Goal: Task Accomplishment & Management: Use online tool/utility

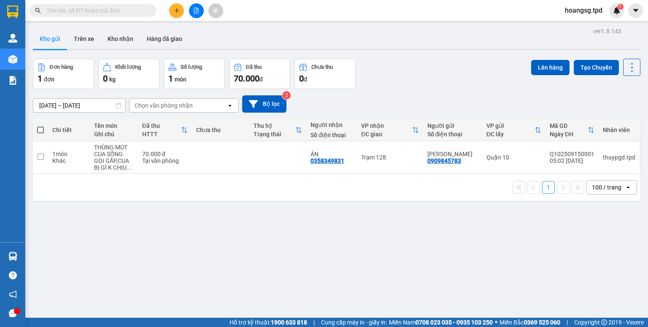
click at [42, 129] on span at bounding box center [40, 129] width 7 height 7
click at [40, 126] on input "checkbox" at bounding box center [40, 126] width 0 height 0
checkbox input "true"
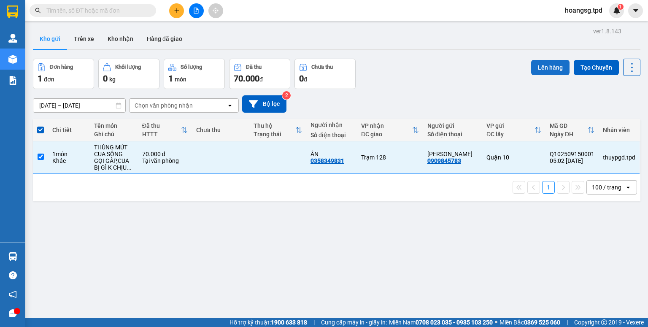
click at [536, 64] on button "Lên hàng" at bounding box center [550, 67] width 38 height 15
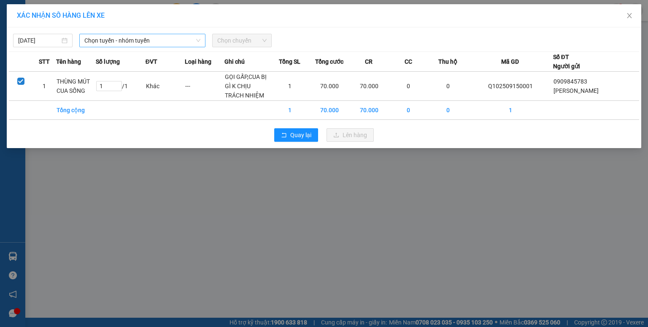
drag, startPoint x: 120, startPoint y: 38, endPoint x: 120, endPoint y: 46, distance: 7.6
click at [120, 38] on span "Chọn tuyến - nhóm tuyến" at bounding box center [142, 40] width 116 height 13
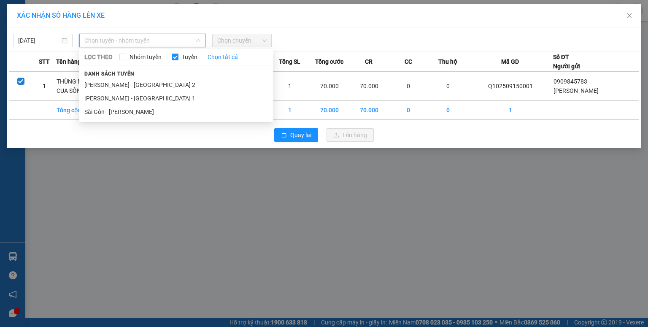
drag, startPoint x: 115, startPoint y: 108, endPoint x: 198, endPoint y: 57, distance: 97.5
click at [116, 106] on li "Sài Gòn - [PERSON_NAME]" at bounding box center [176, 111] width 194 height 13
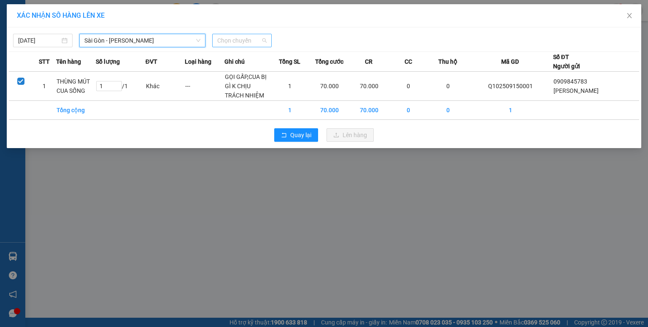
click at [232, 40] on span "Chọn chuyến" at bounding box center [241, 40] width 49 height 13
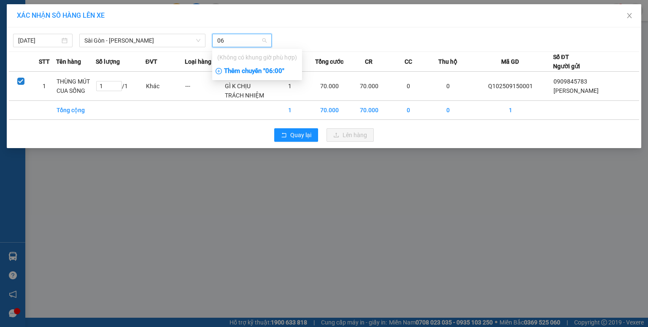
type input "06"
click at [258, 74] on div "Thêm chuyến " 06:00 "" at bounding box center [257, 71] width 90 height 14
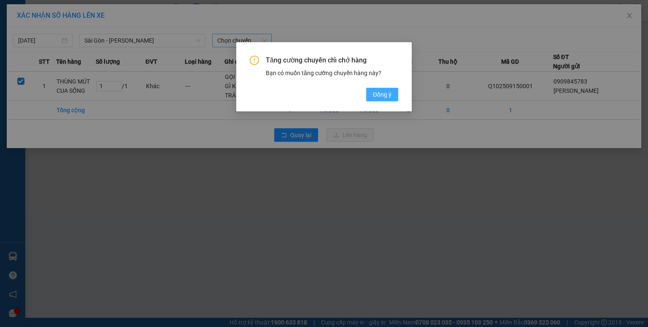
drag, startPoint x: 373, startPoint y: 92, endPoint x: 368, endPoint y: 91, distance: 4.9
click at [373, 93] on span "Đồng ý" at bounding box center [382, 94] width 19 height 9
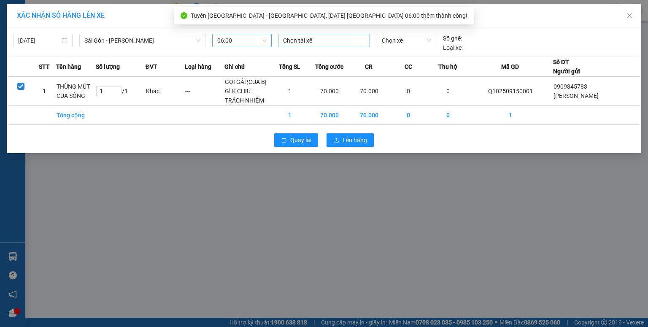
click at [299, 40] on div at bounding box center [324, 40] width 88 height 10
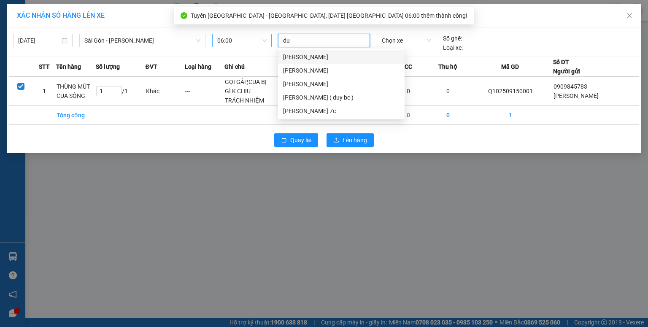
type input "duy"
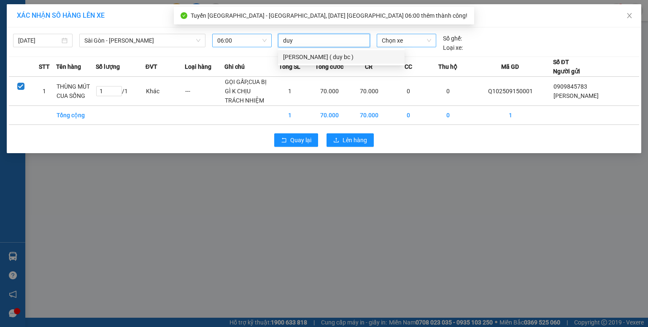
drag, startPoint x: 303, startPoint y: 56, endPoint x: 382, endPoint y: 46, distance: 79.9
click at [306, 56] on div "nguyễn minh duy ( duy bc )" at bounding box center [341, 56] width 116 height 9
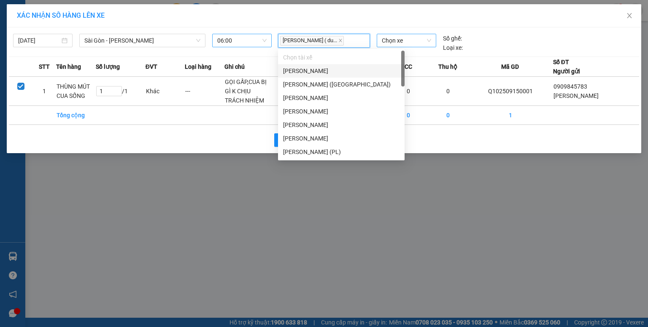
click at [385, 43] on span "Chọn xe" at bounding box center [406, 40] width 49 height 13
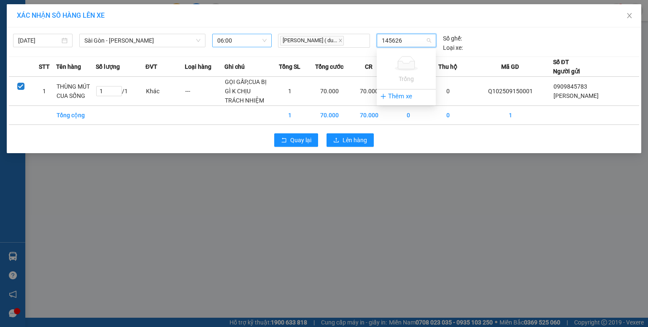
click at [389, 41] on input "145626" at bounding box center [403, 40] width 43 height 13
type input "15626"
click at [391, 53] on div "60H-156.26" at bounding box center [406, 57] width 49 height 9
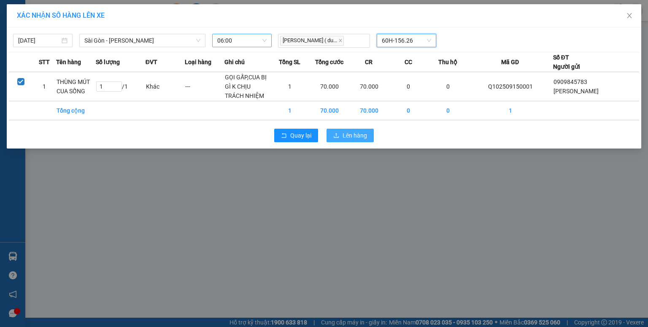
click at [351, 135] on span "Lên hàng" at bounding box center [354, 135] width 24 height 9
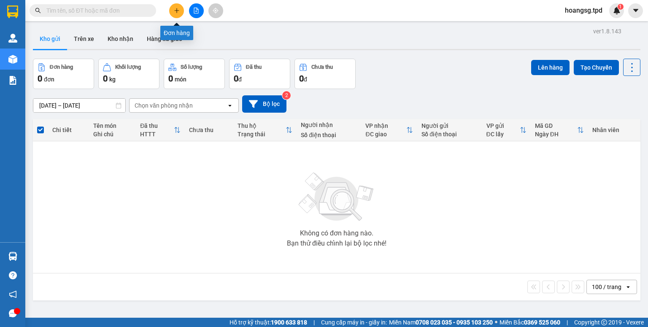
click at [172, 11] on button at bounding box center [176, 10] width 15 height 15
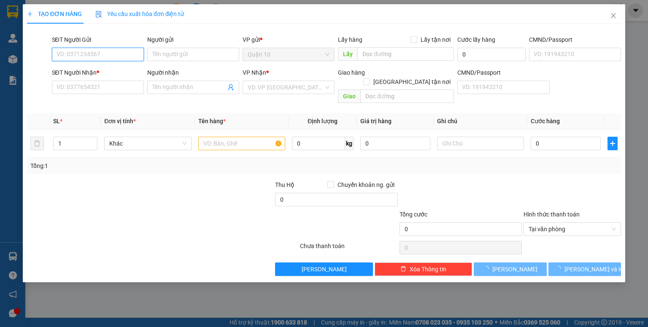
click at [128, 56] on input "SĐT Người Gửi" at bounding box center [98, 54] width 92 height 13
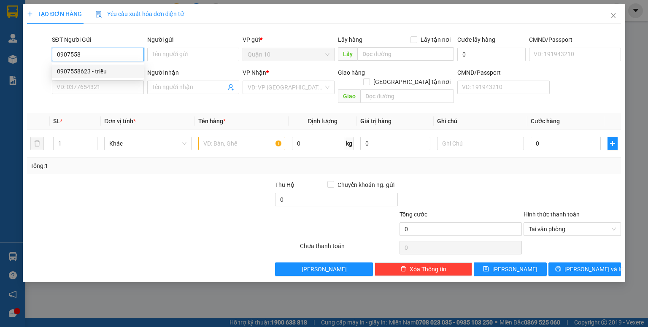
click at [114, 68] on div "0907558623 - triều" at bounding box center [98, 71] width 82 height 9
type input "0907558623"
type input "triều"
type input "079074008997"
type input "0764815262"
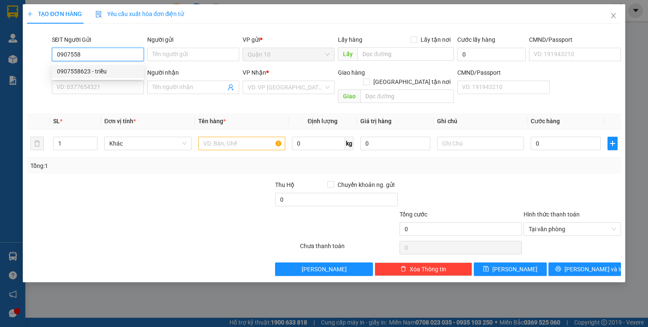
type input "thúy an"
type input "0907558623"
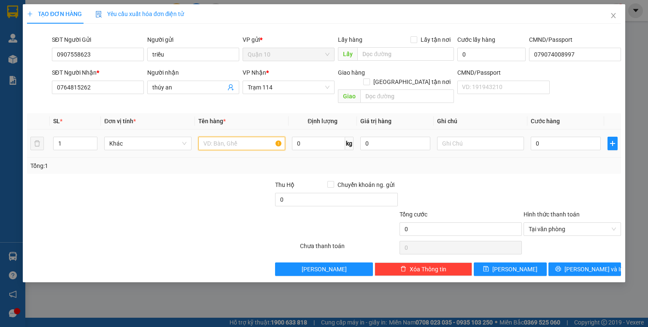
click at [206, 137] on input "text" at bounding box center [241, 143] width 87 height 13
click at [230, 137] on input "thùng nâubánh" at bounding box center [241, 143] width 87 height 13
type input "thùng nâu bánh"
click at [363, 137] on input "0" at bounding box center [395, 143] width 70 height 13
type input "500.000"
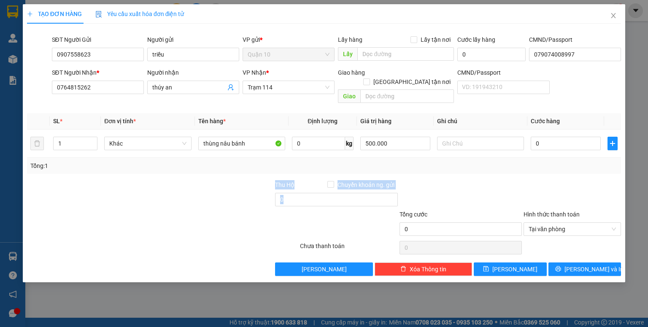
click at [489, 157] on div "Transit Pickup Surcharge Ids Transit Deliver Surcharge Ids Transit Deliver Surc…" at bounding box center [324, 152] width 594 height 245
click at [533, 137] on input "0" at bounding box center [565, 143] width 70 height 13
type input "4"
type input "40"
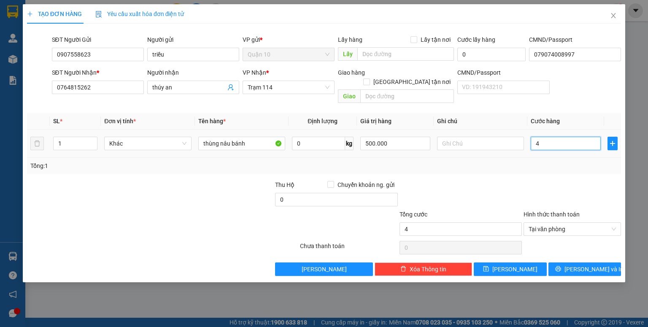
type input "40"
type input "40.000"
click at [531, 168] on div "Transit Pickup Surcharge Ids Transit Deliver Surcharge Ids Transit Deliver Surc…" at bounding box center [324, 152] width 594 height 245
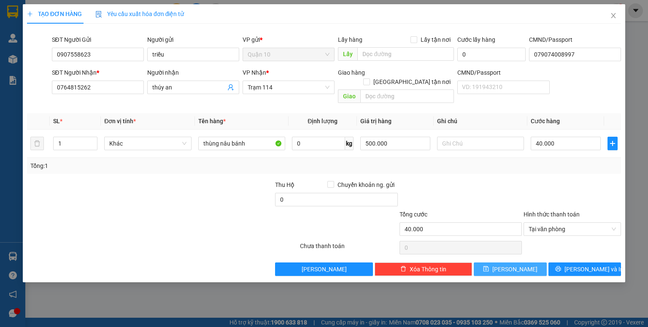
click at [511, 264] on span "Lưu" at bounding box center [514, 268] width 45 height 9
type input "0"
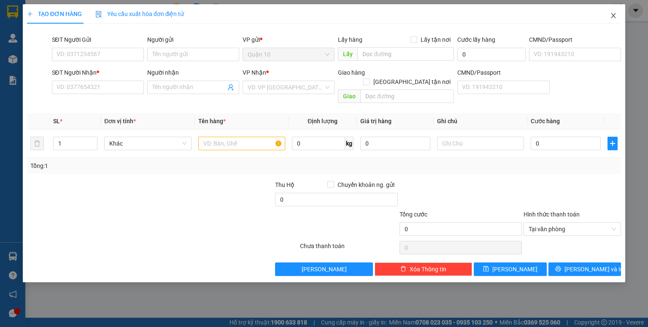
drag, startPoint x: 614, startPoint y: 14, endPoint x: 609, endPoint y: 15, distance: 4.7
click at [613, 14] on icon "close" at bounding box center [613, 15] width 7 height 7
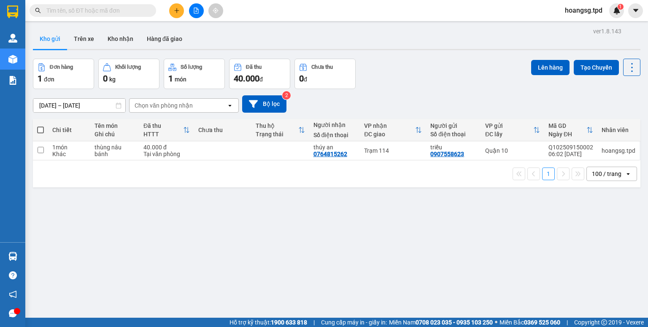
drag, startPoint x: 40, startPoint y: 127, endPoint x: 225, endPoint y: 65, distance: 195.2
click at [40, 127] on span at bounding box center [40, 129] width 7 height 7
click at [40, 126] on input "checkbox" at bounding box center [40, 126] width 0 height 0
checkbox input "true"
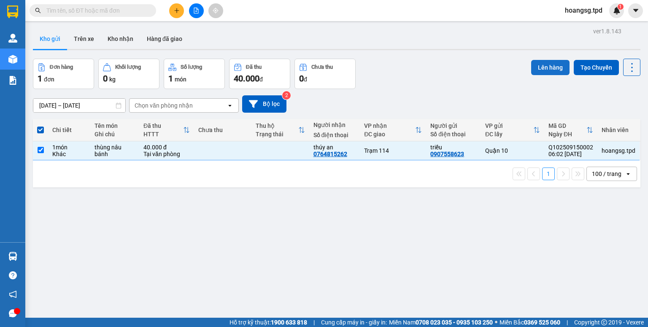
click at [534, 65] on button "Lên hàng" at bounding box center [550, 67] width 38 height 15
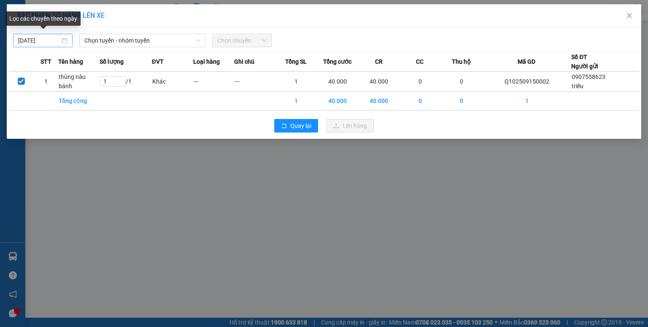
click at [25, 43] on body "Kết quả tìm kiếm ( 0 ) Bộ lọc No Data hoangsg.tpd 1 Quản Lý Quản lý khách hàng …" at bounding box center [324, 163] width 648 height 327
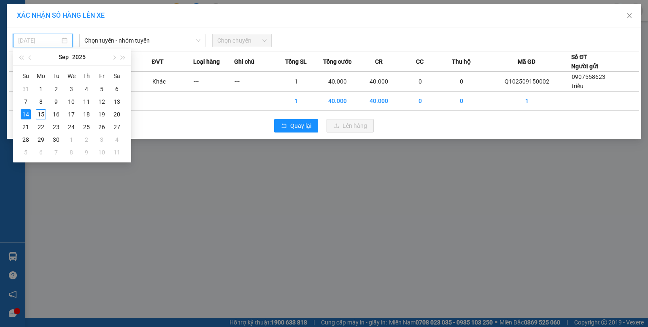
drag, startPoint x: 37, startPoint y: 112, endPoint x: 86, endPoint y: 67, distance: 67.1
click at [38, 110] on div "15" at bounding box center [41, 114] width 10 height 10
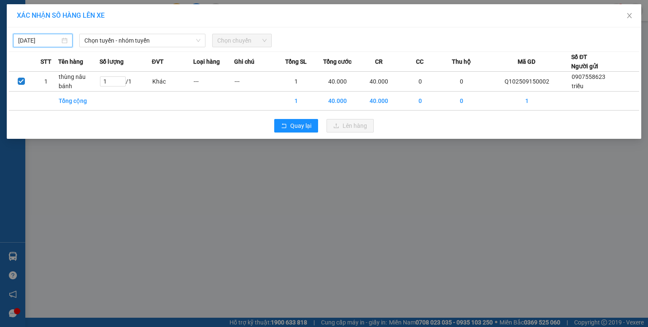
type input "15/09/2025"
click at [113, 43] on span "Chọn tuyến - nhóm tuyến" at bounding box center [142, 40] width 116 height 13
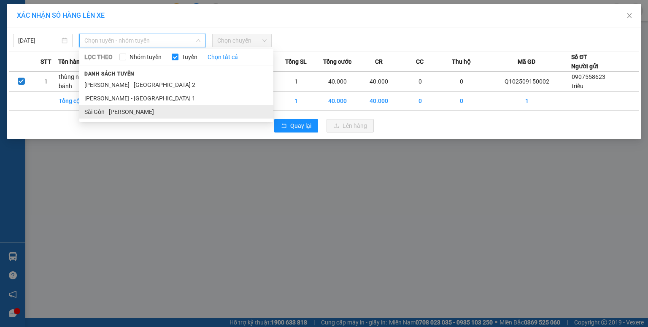
drag, startPoint x: 108, startPoint y: 110, endPoint x: 219, endPoint y: 54, distance: 124.8
click at [110, 107] on li "Sài Gòn - Phương Lâm" at bounding box center [176, 111] width 194 height 13
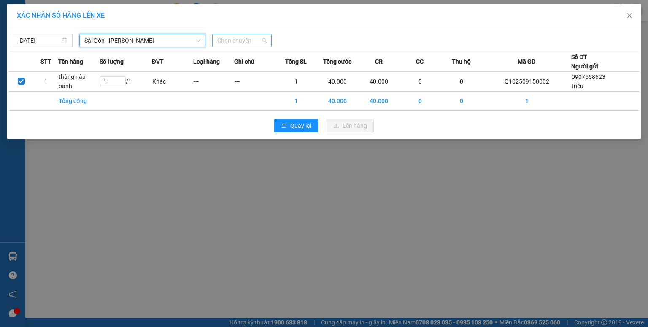
click at [229, 44] on span "Chọn chuyến" at bounding box center [241, 40] width 49 height 13
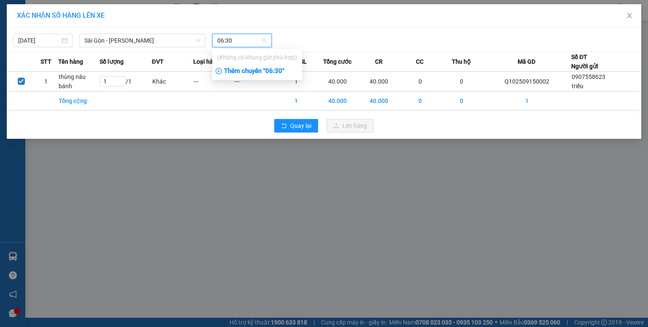
type input "06:30"
click at [241, 70] on div "Thêm chuyến " 06:30 "" at bounding box center [257, 71] width 90 height 14
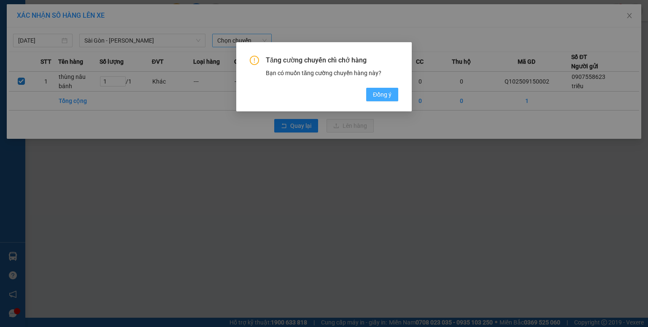
click at [371, 89] on button "Đồng ý" at bounding box center [382, 94] width 32 height 13
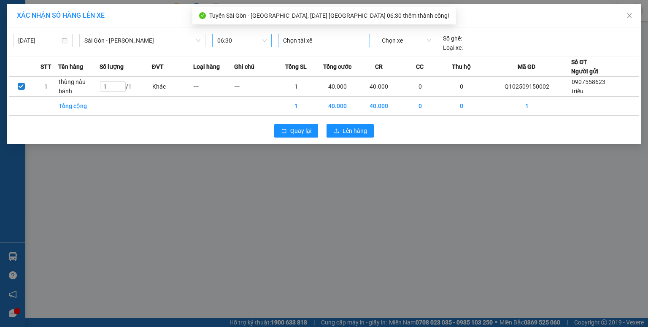
click at [304, 42] on div at bounding box center [324, 40] width 88 height 10
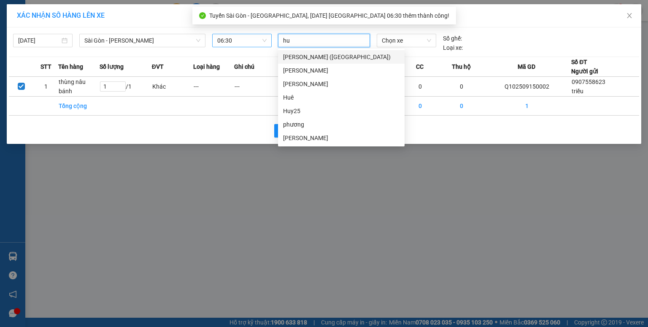
type input "hue"
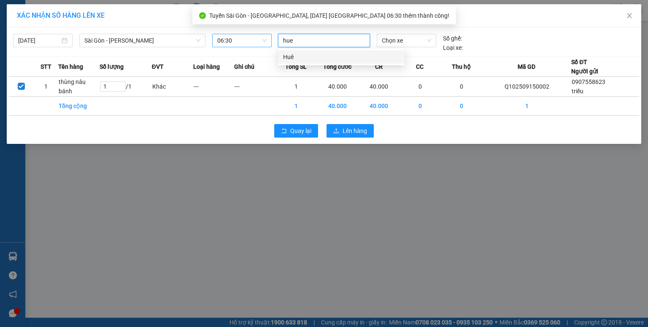
click at [303, 55] on div "Huê" at bounding box center [341, 56] width 116 height 9
click at [395, 43] on span "Chọn xe" at bounding box center [406, 40] width 49 height 13
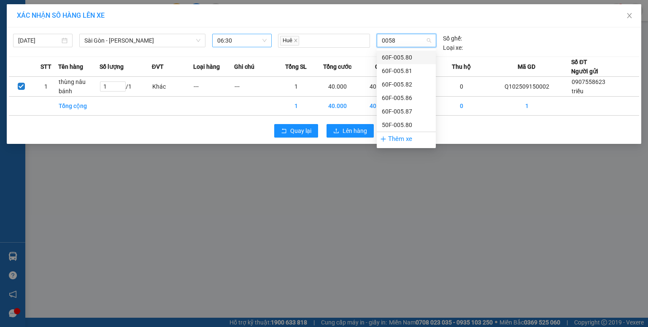
type input "00587"
click at [393, 56] on div "60F-005.87" at bounding box center [406, 57] width 49 height 9
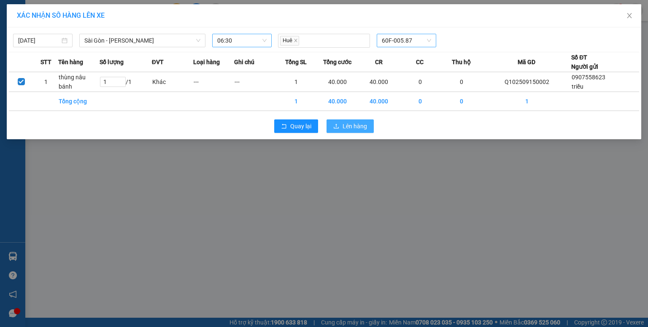
drag, startPoint x: 358, startPoint y: 129, endPoint x: 356, endPoint y: 121, distance: 9.0
click at [357, 129] on span "Lên hàng" at bounding box center [354, 125] width 24 height 9
